Goal: Register for event/course

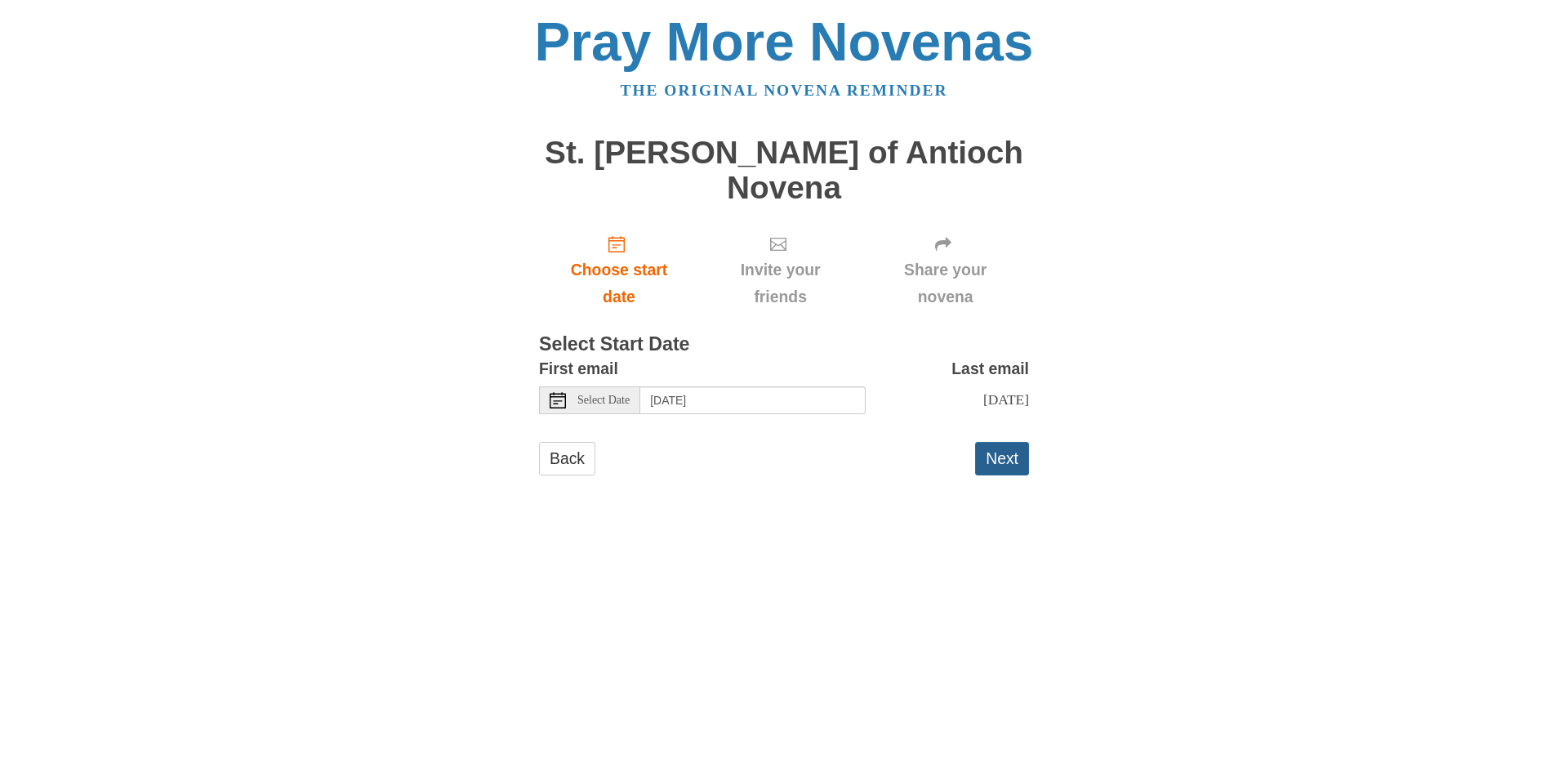
click at [992, 442] on button "Next" at bounding box center [1002, 459] width 54 height 33
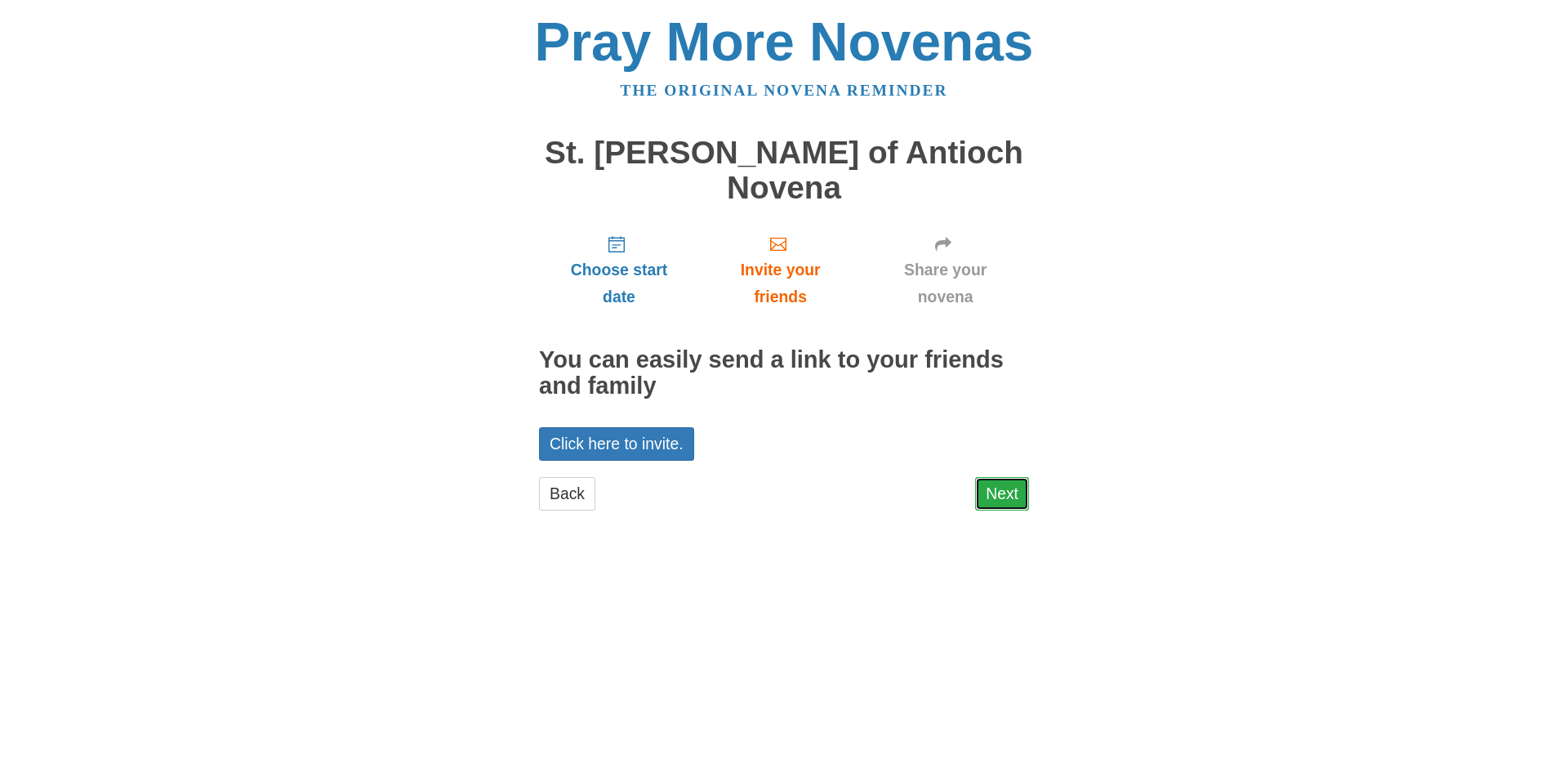
click at [1002, 477] on link "Next" at bounding box center [1002, 494] width 54 height 33
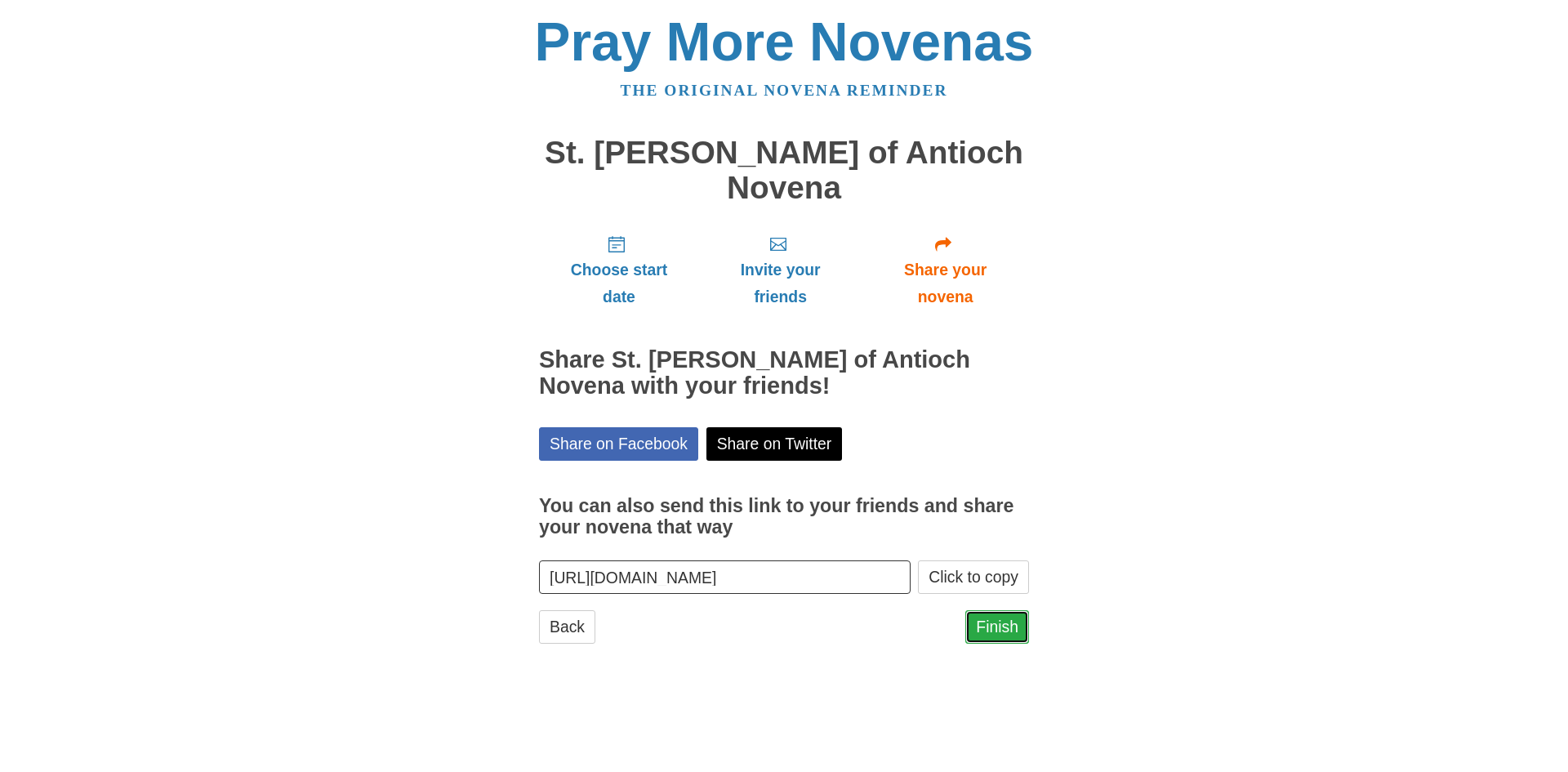
click at [1007, 610] on link "Finish" at bounding box center [997, 627] width 63 height 33
